Goal: Task Accomplishment & Management: Complete application form

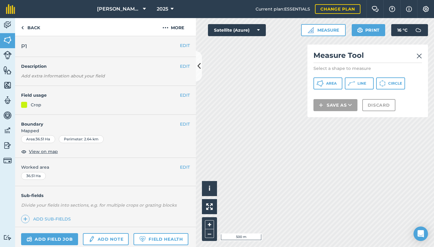
click at [331, 81] on span "Area" at bounding box center [331, 83] width 11 height 5
click at [206, 191] on div "Click to start drawing i © 2025 TomTom, Microsoft 50 m + –" at bounding box center [315, 132] width 238 height 229
click at [420, 53] on img at bounding box center [419, 55] width 5 height 7
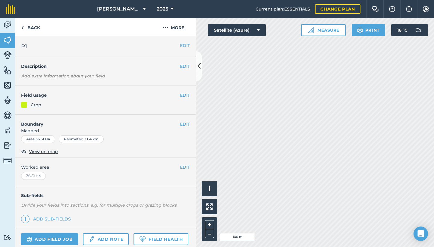
click at [382, 29] on div "Click to start drawing i © 2025 TomTom, Microsoft 100 m + – Satellite (Azure) M…" at bounding box center [315, 132] width 238 height 229
click at [331, 31] on button "Measure" at bounding box center [323, 30] width 45 height 12
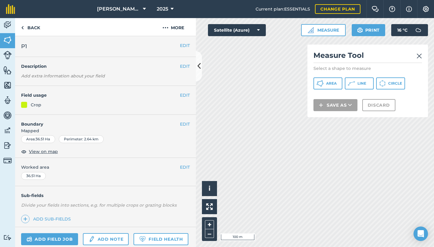
click at [356, 85] on button "Line" at bounding box center [359, 83] width 29 height 12
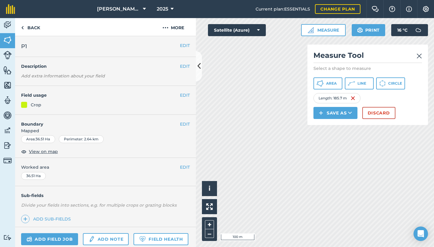
click at [375, 112] on button "Discard" at bounding box center [378, 113] width 33 height 12
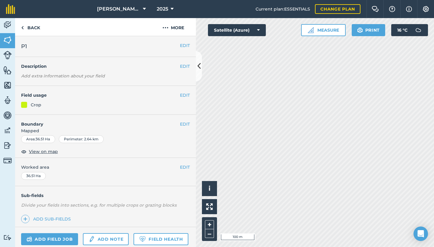
click at [329, 32] on button "Measure" at bounding box center [323, 30] width 45 height 12
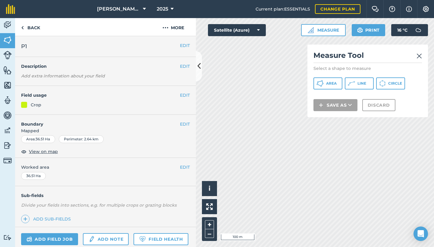
click at [331, 81] on span "Area" at bounding box center [331, 83] width 11 height 5
click at [332, 78] on div "Click to start drawing i © 2025 TomTom, Microsoft 100 m + – Satellite (Azure) M…" at bounding box center [315, 132] width 238 height 229
click at [344, 85] on div "Click to start drawing i © 2025 TomTom, Microsoft 100 m + – Satellite (Azure) M…" at bounding box center [315, 132] width 238 height 229
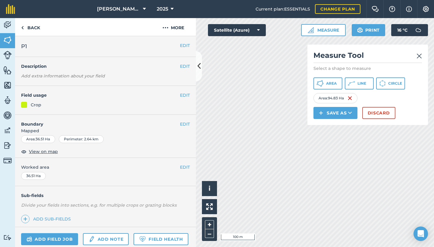
click at [344, 112] on button "Save as" at bounding box center [336, 113] width 44 height 12
click at [337, 111] on button "Save as" at bounding box center [336, 113] width 44 height 12
click at [338, 123] on link "Field" at bounding box center [335, 126] width 42 height 13
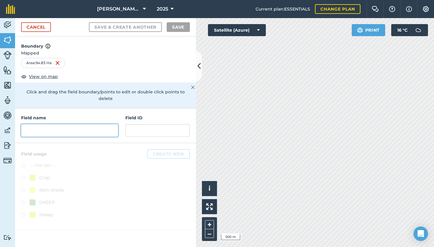
click at [71, 127] on input "text" at bounding box center [69, 130] width 97 height 13
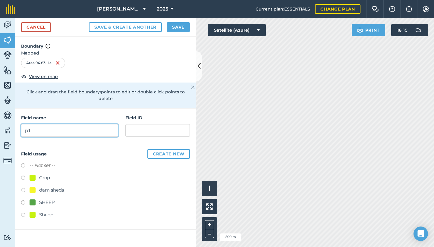
type input "p"
type input "P10"
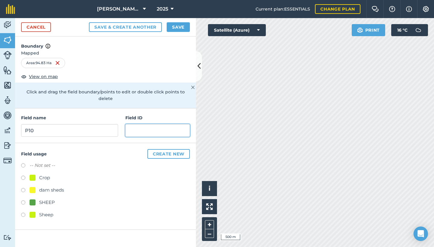
click at [143, 125] on input "text" at bounding box center [157, 130] width 65 height 13
click at [23, 176] on label at bounding box center [25, 179] width 8 height 6
radio input "true"
click at [179, 27] on button "Save" at bounding box center [178, 27] width 23 height 10
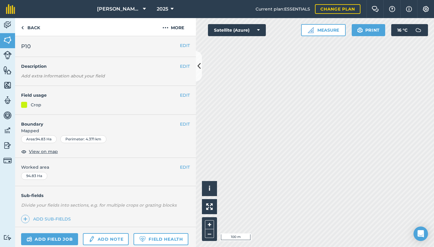
click at [325, 29] on button "Measure" at bounding box center [323, 30] width 45 height 12
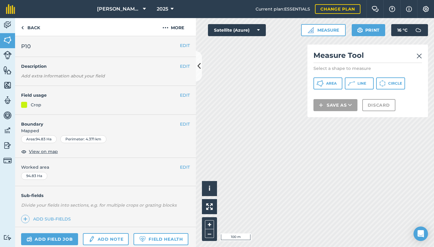
click at [325, 81] on button "Area" at bounding box center [328, 83] width 29 height 12
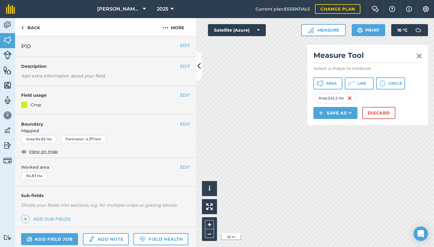
click at [340, 112] on button "Save as" at bounding box center [336, 113] width 44 height 12
click at [339, 125] on link "Field" at bounding box center [335, 126] width 42 height 13
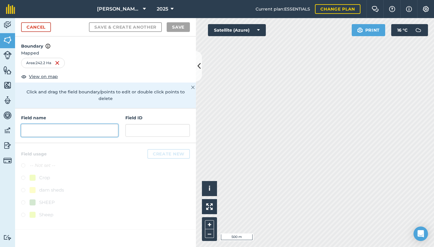
click at [86, 124] on input "text" at bounding box center [69, 130] width 97 height 13
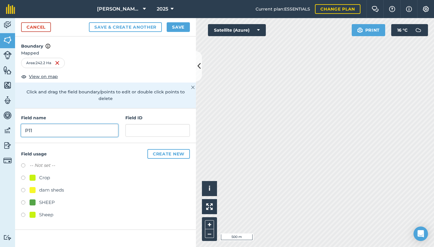
type input "P11"
click at [23, 176] on label at bounding box center [25, 179] width 8 height 6
radio input "true"
click at [179, 25] on button "Save" at bounding box center [178, 27] width 23 height 10
